Goal: Obtain resource: Obtain resource

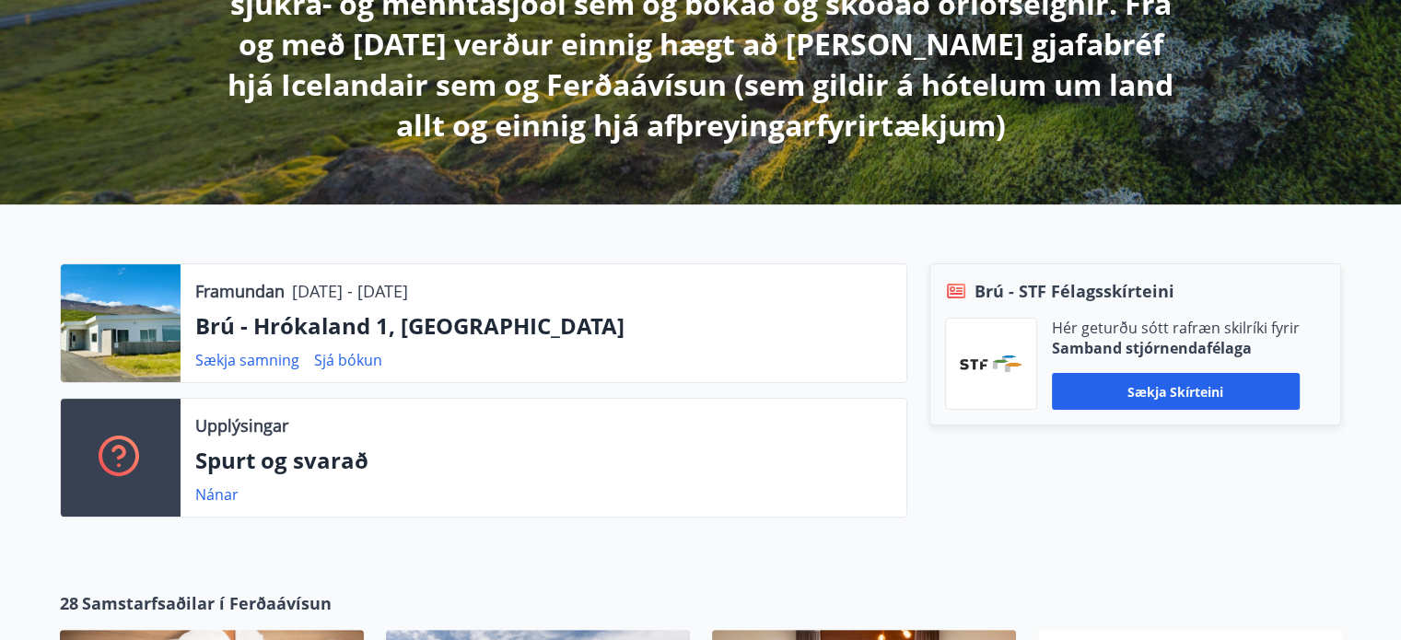
scroll to position [552, 0]
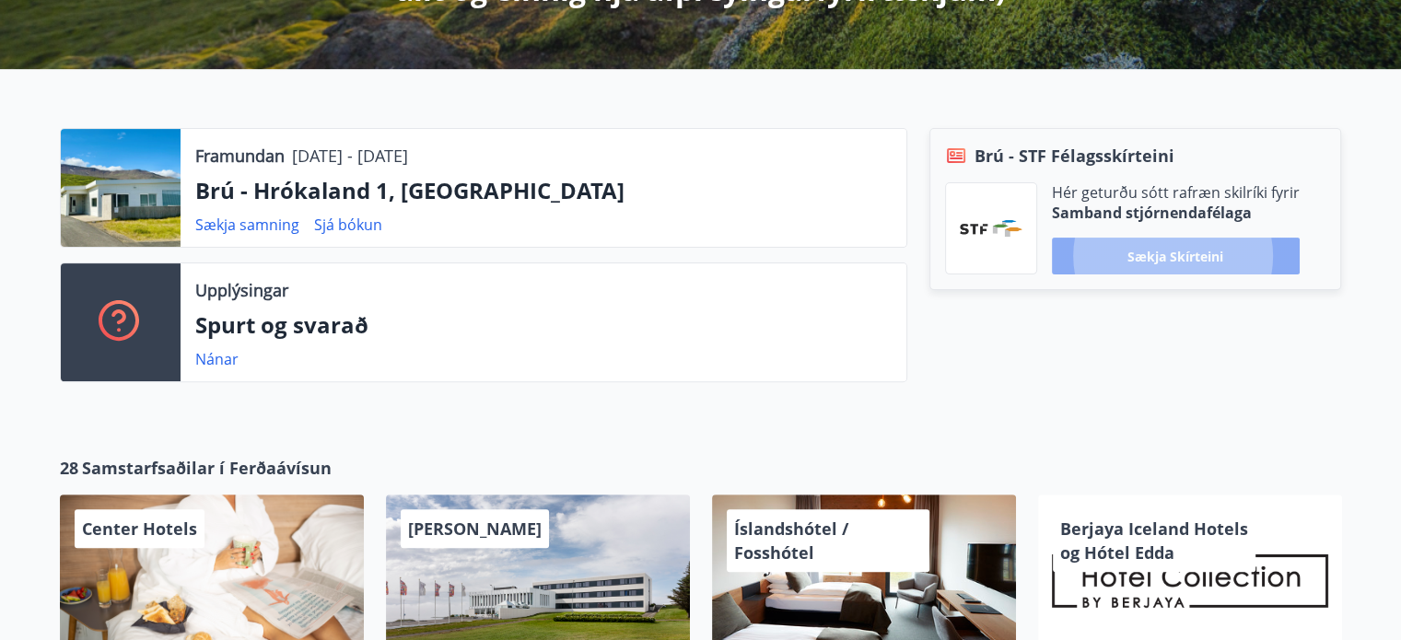
click at [1183, 263] on button "Sækja skírteini" at bounding box center [1176, 256] width 248 height 37
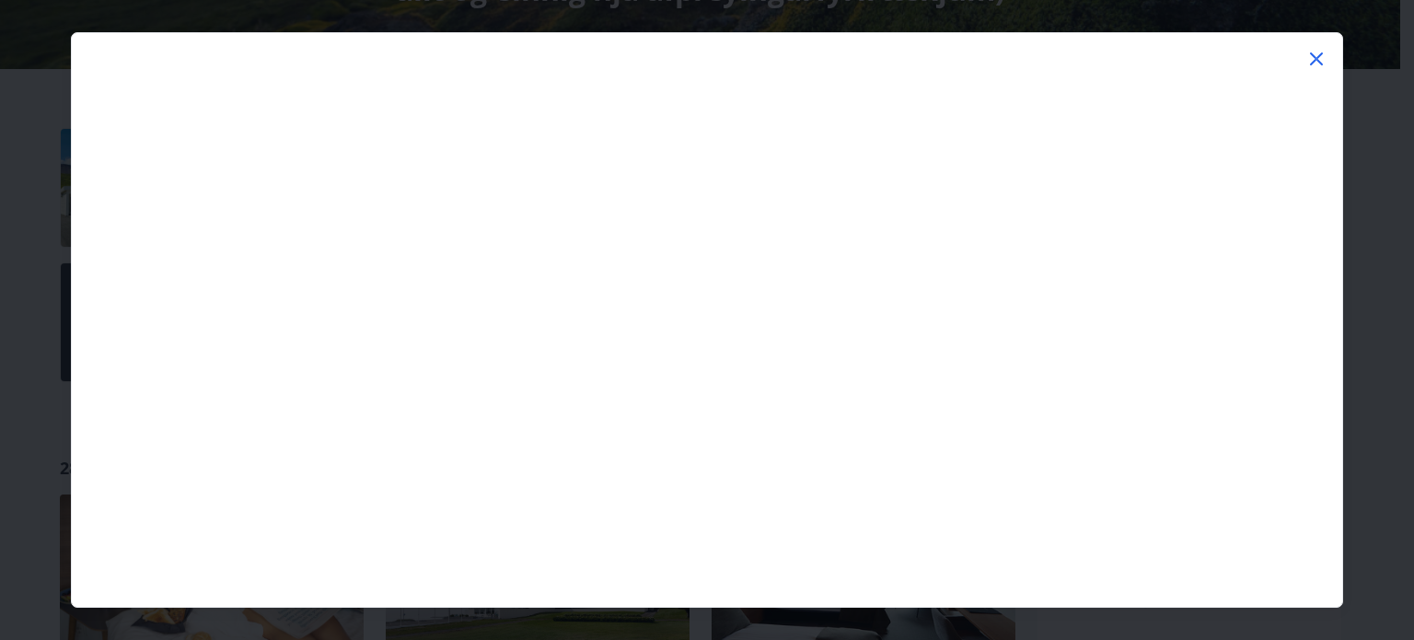
click at [1315, 64] on icon at bounding box center [1317, 59] width 22 height 22
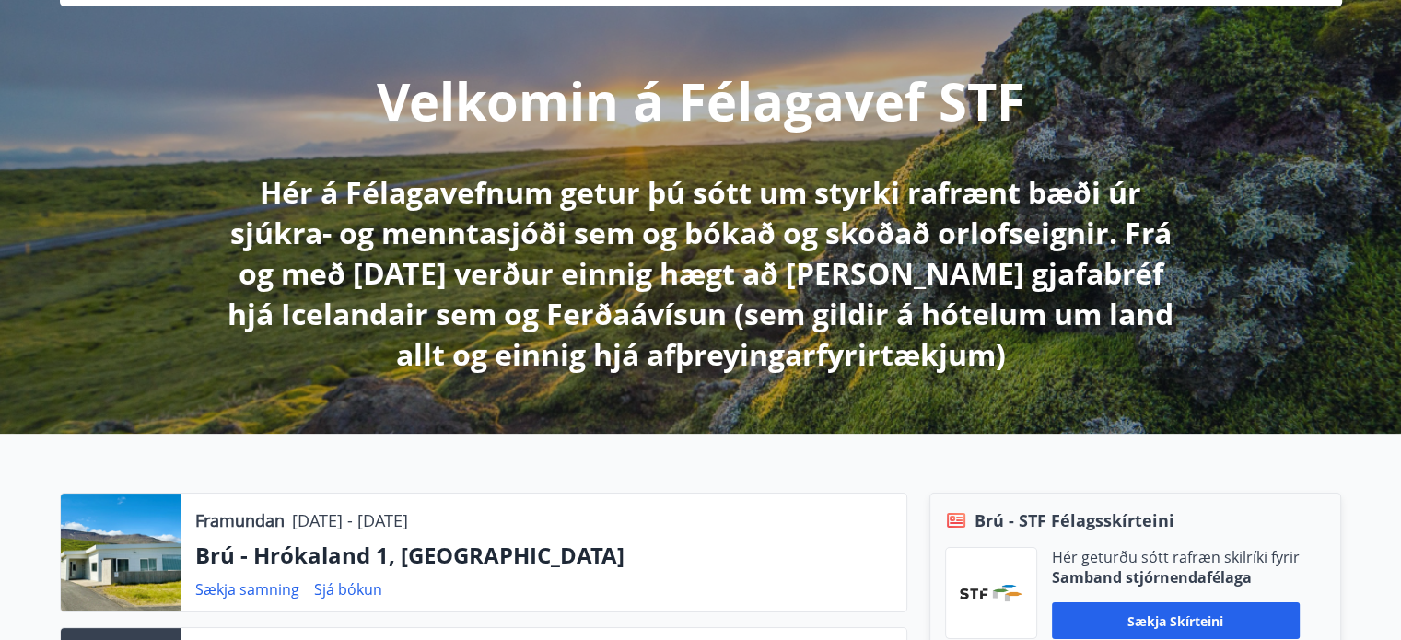
scroll to position [0, 0]
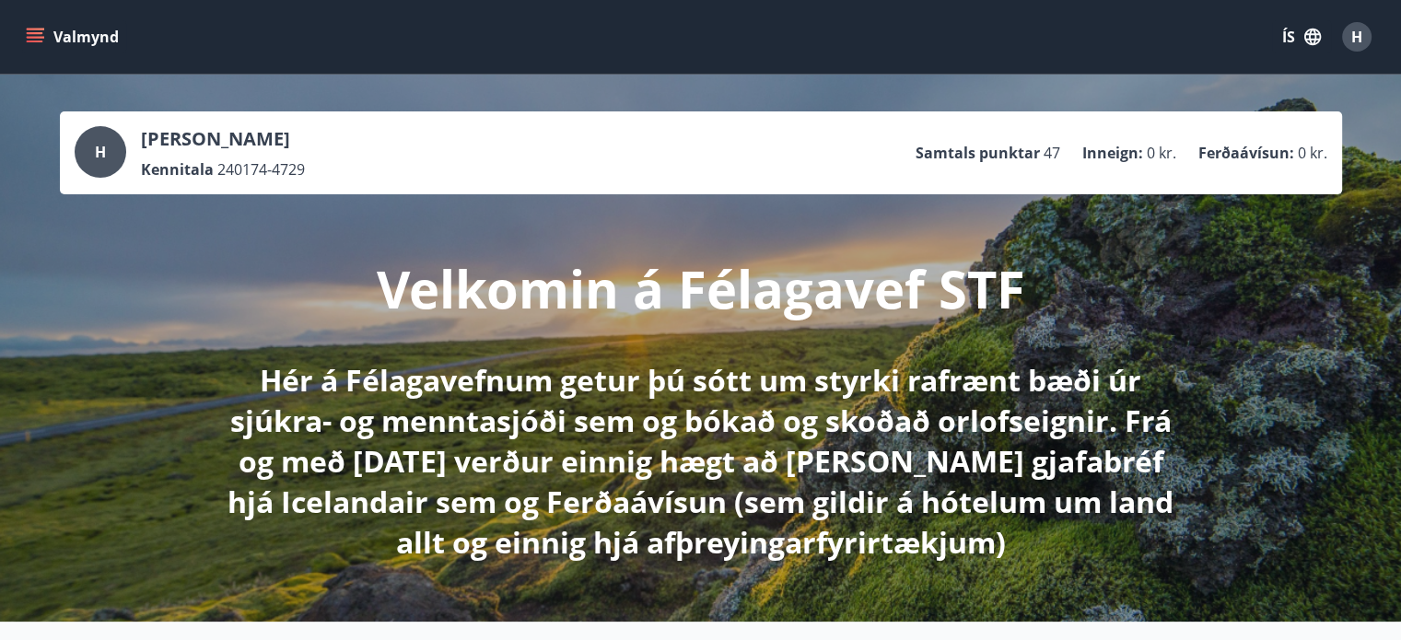
click at [73, 38] on button "Valmynd" at bounding box center [74, 36] width 104 height 33
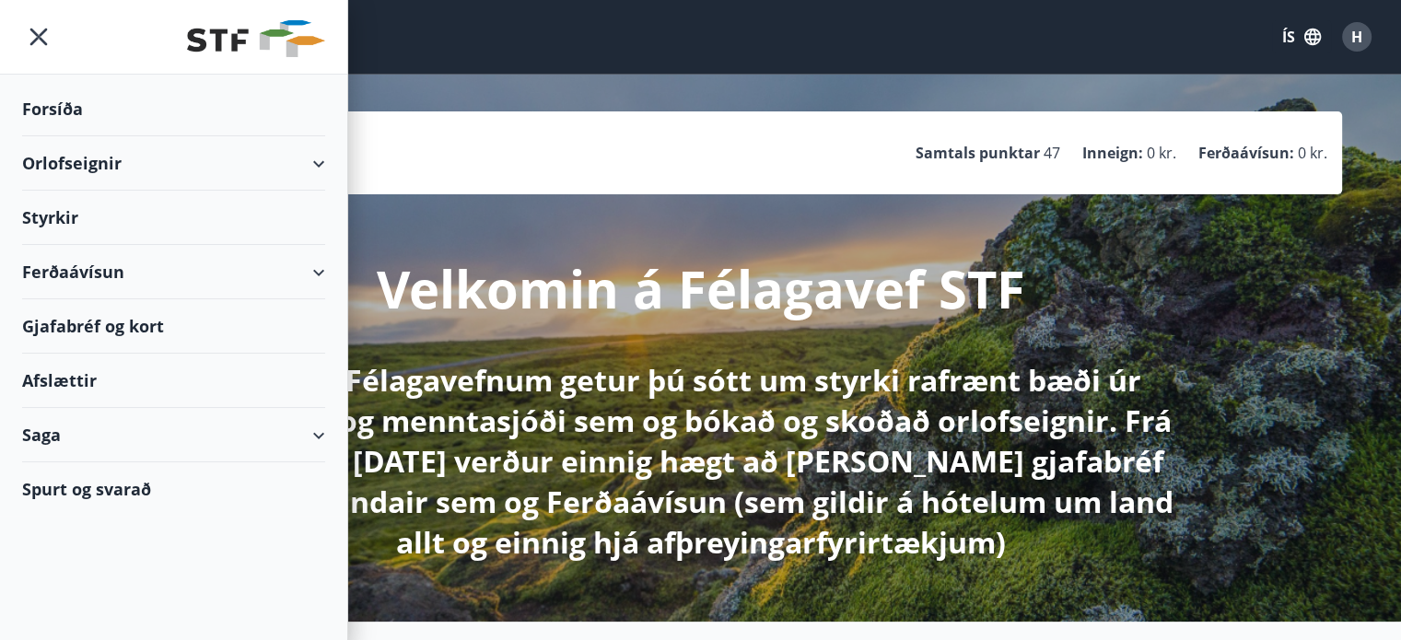
click at [285, 163] on div "Orlofseignir" at bounding box center [173, 163] width 303 height 54
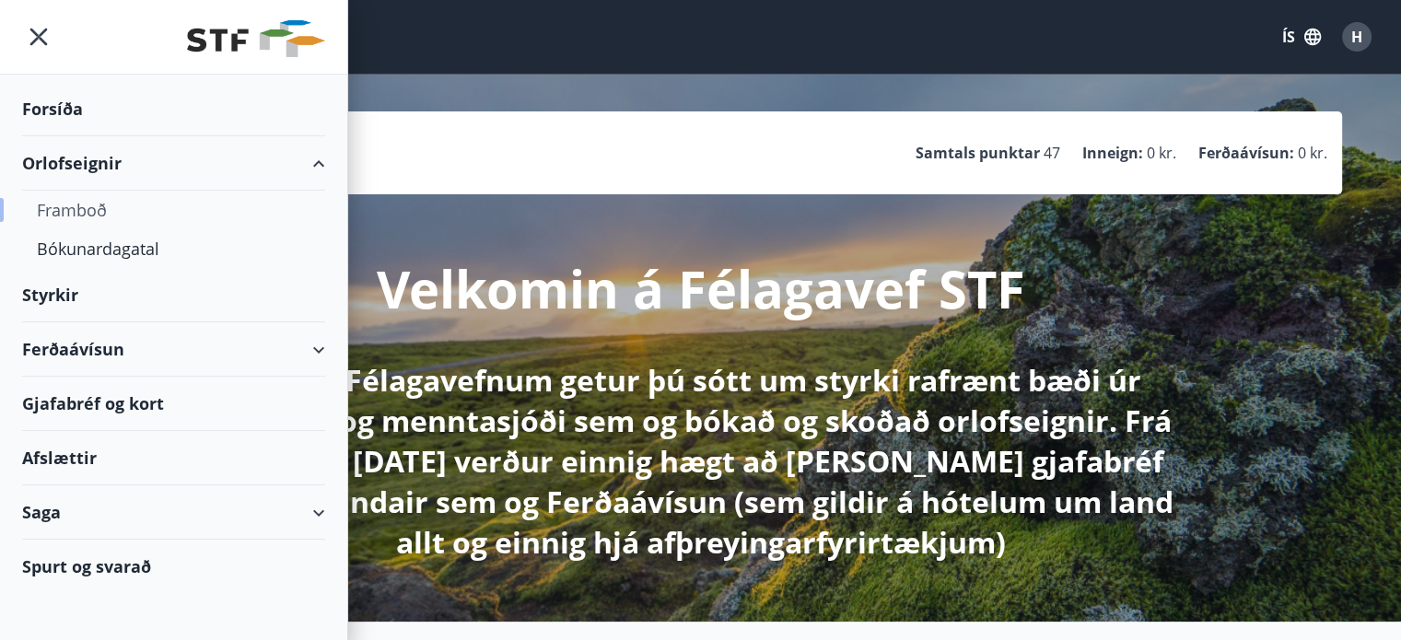
click at [87, 209] on div "Framboð" at bounding box center [173, 210] width 273 height 39
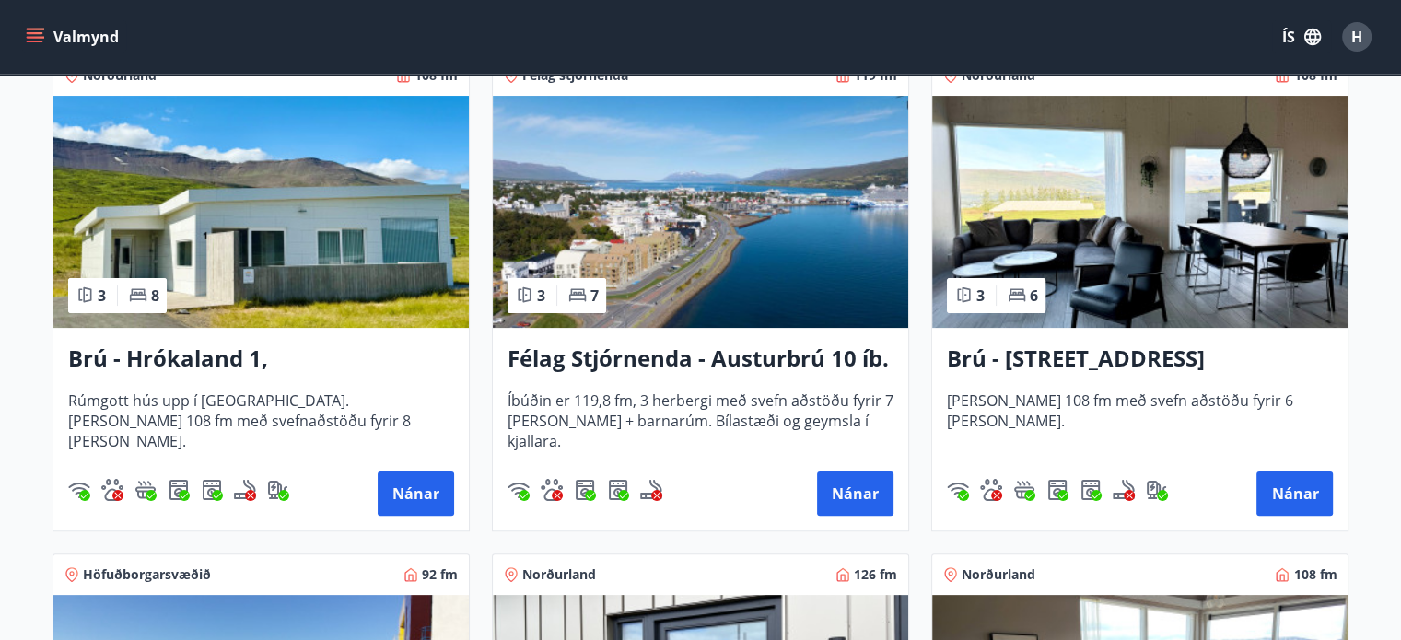
click at [201, 360] on h3 "Brú - Hrókaland 1, [GEOGRAPHIC_DATA]" at bounding box center [261, 359] width 386 height 33
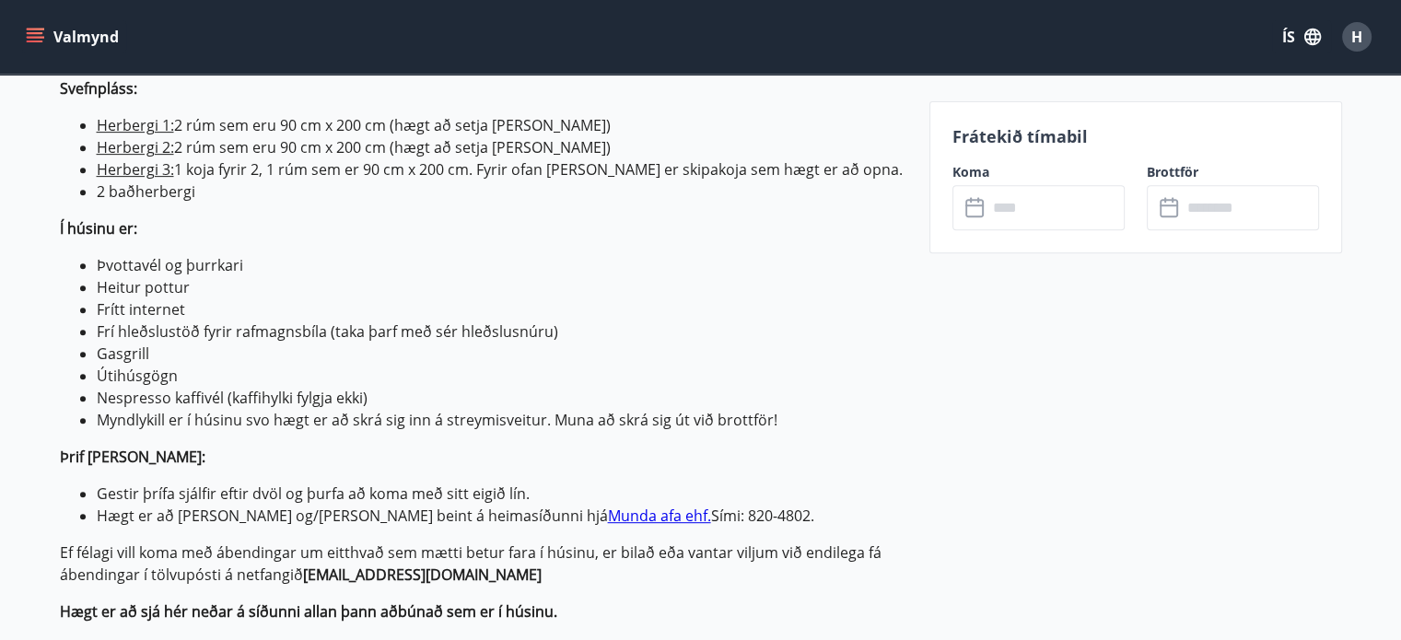
scroll to position [737, 0]
